Goal: Task Accomplishment & Management: Manage account settings

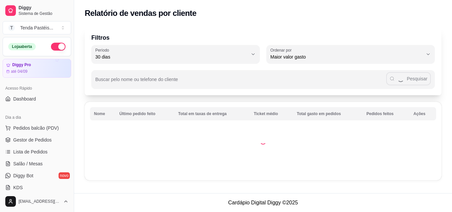
select select "30"
select select "HIGHEST_TOTAL_SPENT_WITH_ORDERS"
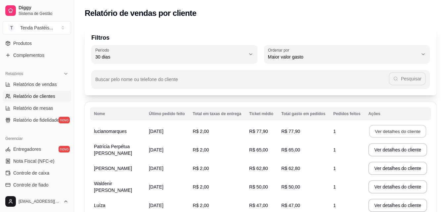
click at [380, 131] on button "Ver detalhes do cliente" at bounding box center [397, 131] width 57 height 13
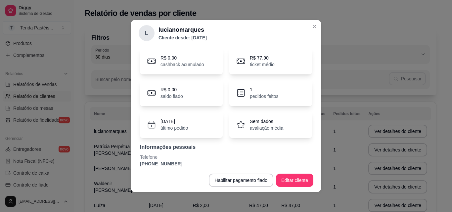
scroll to position [27, 0]
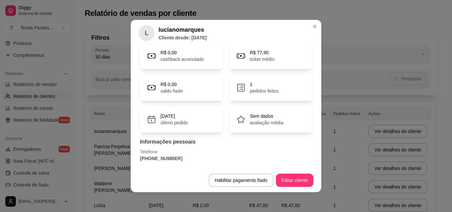
drag, startPoint x: 313, startPoint y: 96, endPoint x: 317, endPoint y: 98, distance: 3.7
click at [317, 98] on div "Perfil Pedidos Avaliações R$ 0,00 cashback acumulado R$ 77,90 ticket médio R$ 0…" at bounding box center [226, 107] width 191 height 122
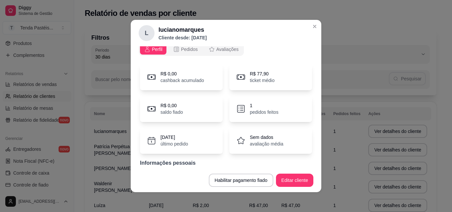
scroll to position [0, 0]
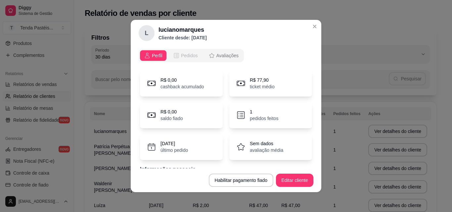
click at [177, 57] on div "Pedidos" at bounding box center [185, 55] width 25 height 7
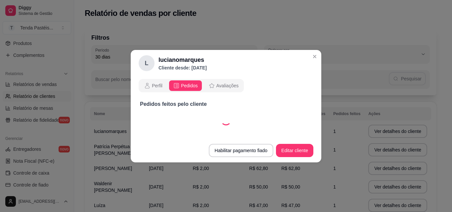
select select "30"
select select "ALL"
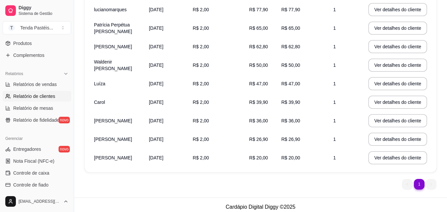
scroll to position [126, 0]
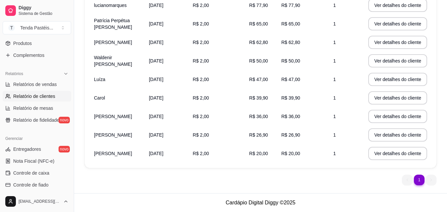
click at [431, 184] on ul "1 1" at bounding box center [419, 180] width 34 height 11
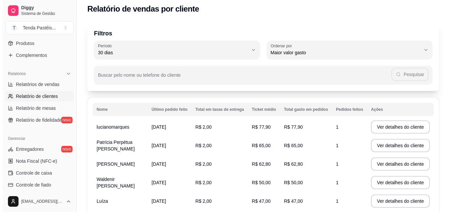
scroll to position [0, 0]
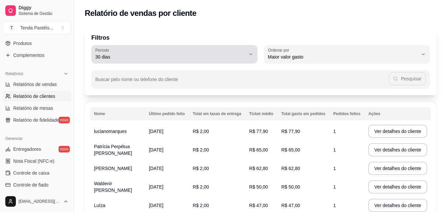
click at [236, 54] on span "30 dias" at bounding box center [170, 57] width 150 height 7
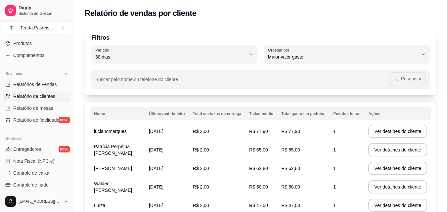
click at [242, 139] on span "60 dias" at bounding box center [171, 137] width 143 height 6
type input "60"
select select "60"
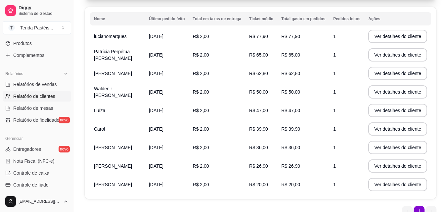
scroll to position [94, 0]
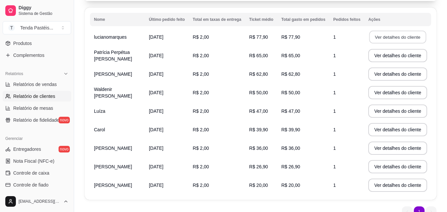
click at [411, 40] on button "Ver detalhes do cliente" at bounding box center [397, 37] width 57 height 13
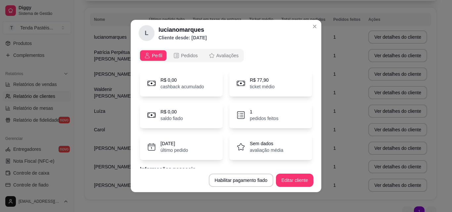
click at [198, 79] on p "R$ 0,00" at bounding box center [182, 80] width 44 height 7
click at [200, 86] on div "R$ 0,00 cashback acumulado" at bounding box center [181, 83] width 83 height 26
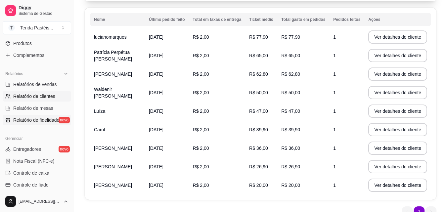
click at [35, 119] on span "Relatório de fidelidade" at bounding box center [36, 120] width 46 height 7
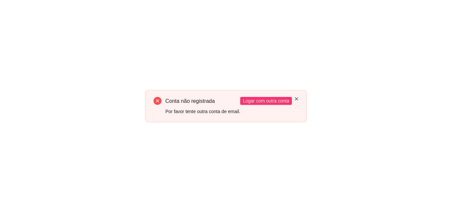
click at [295, 98] on div "Conta não registrada Por favor tente outra conta de email. Logar com outra conta" at bounding box center [226, 106] width 162 height 32
click at [295, 98] on icon "close" at bounding box center [297, 99] width 4 height 4
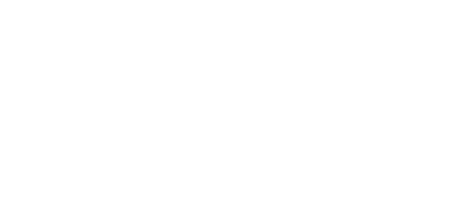
select select "30"
select select "HIGHEST_TOTAL_SPENT_WITH_ORDERS"
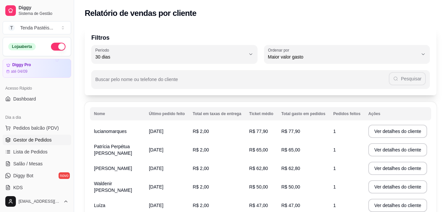
click at [44, 141] on span "Gestor de Pedidos" at bounding box center [32, 140] width 38 height 7
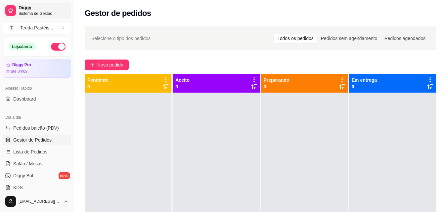
click at [57, 9] on span "Diggy" at bounding box center [44, 8] width 50 height 6
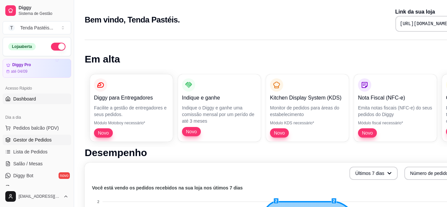
click at [48, 142] on span "Gestor de Pedidos" at bounding box center [32, 140] width 38 height 7
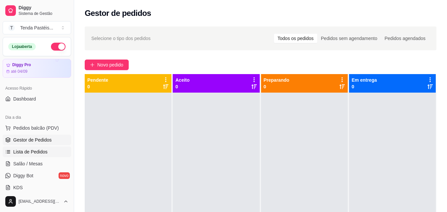
click at [27, 154] on span "Lista de Pedidos" at bounding box center [30, 152] width 34 height 7
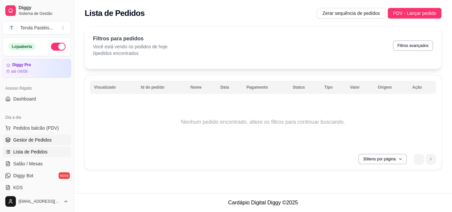
click at [25, 142] on span "Gestor de Pedidos" at bounding box center [32, 140] width 38 height 7
